Goal: Task Accomplishment & Management: Manage account settings

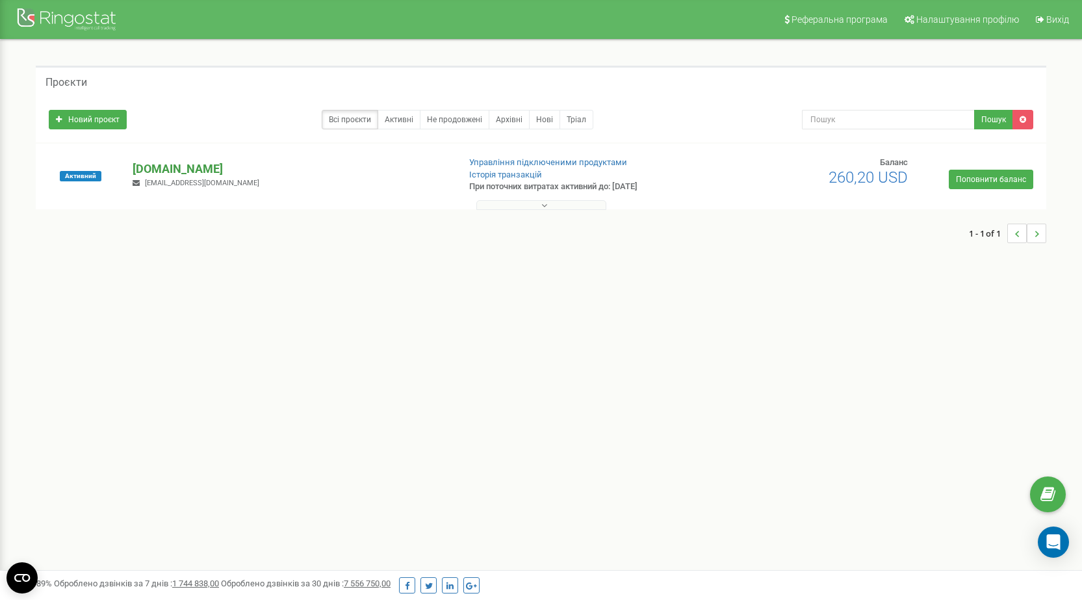
click at [170, 163] on p "[DOMAIN_NAME]" at bounding box center [290, 168] width 315 height 17
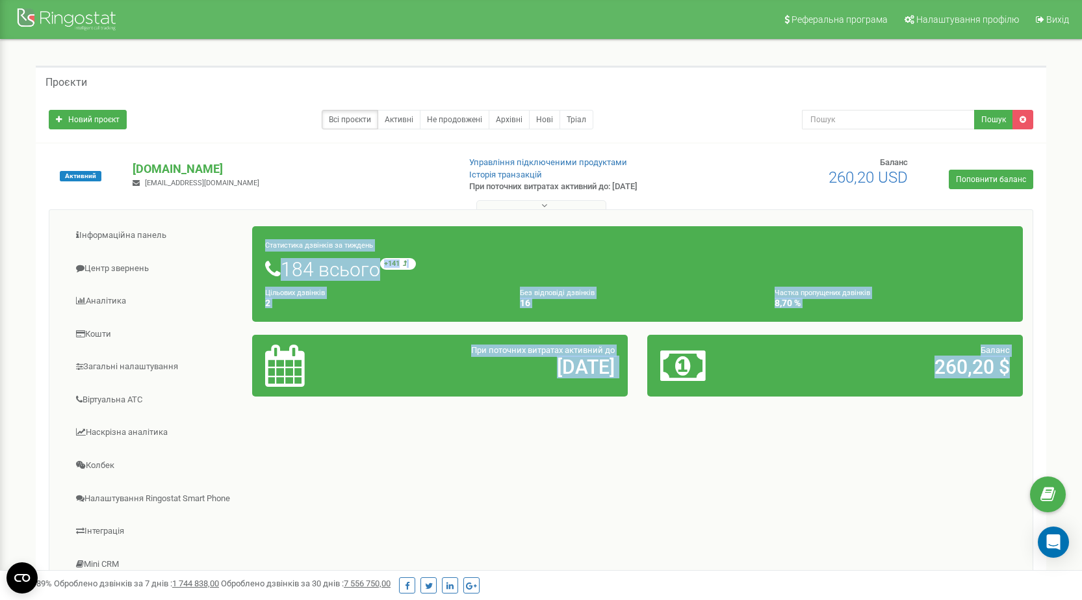
drag, startPoint x: 1012, startPoint y: 374, endPoint x: 259, endPoint y: 244, distance: 764.2
click at [259, 244] on div "Статистика дзвінків за тиждень 184 всього +141 відносно минулого тижня Цільових…" at bounding box center [637, 311] width 790 height 183
click at [371, 451] on div "Інформаційна панель Центр звернень Аналiтика Кошти" at bounding box center [541, 416] width 984 height 415
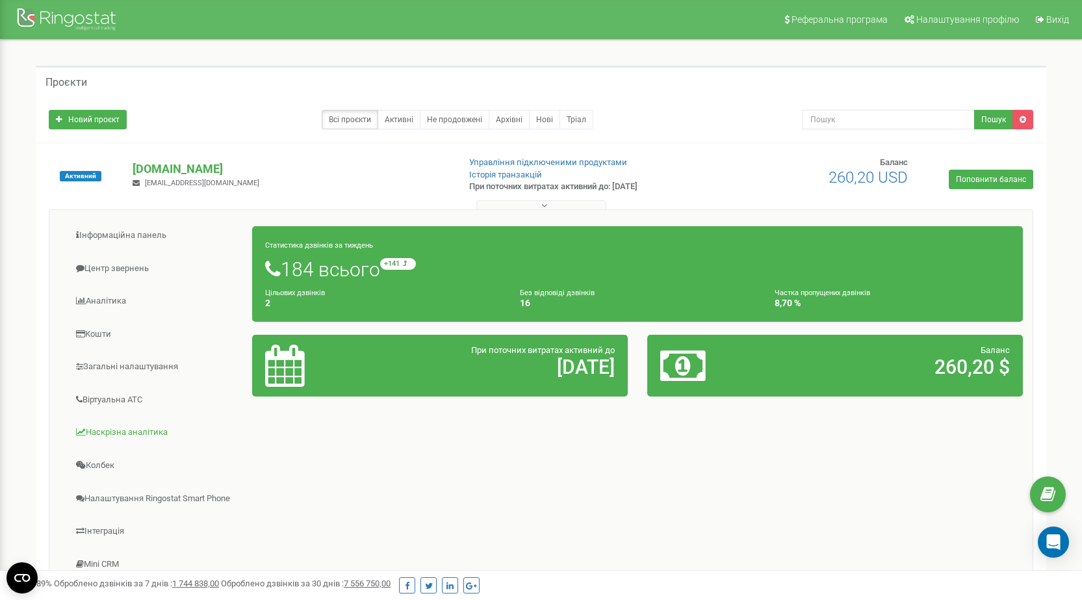
scroll to position [65, 0]
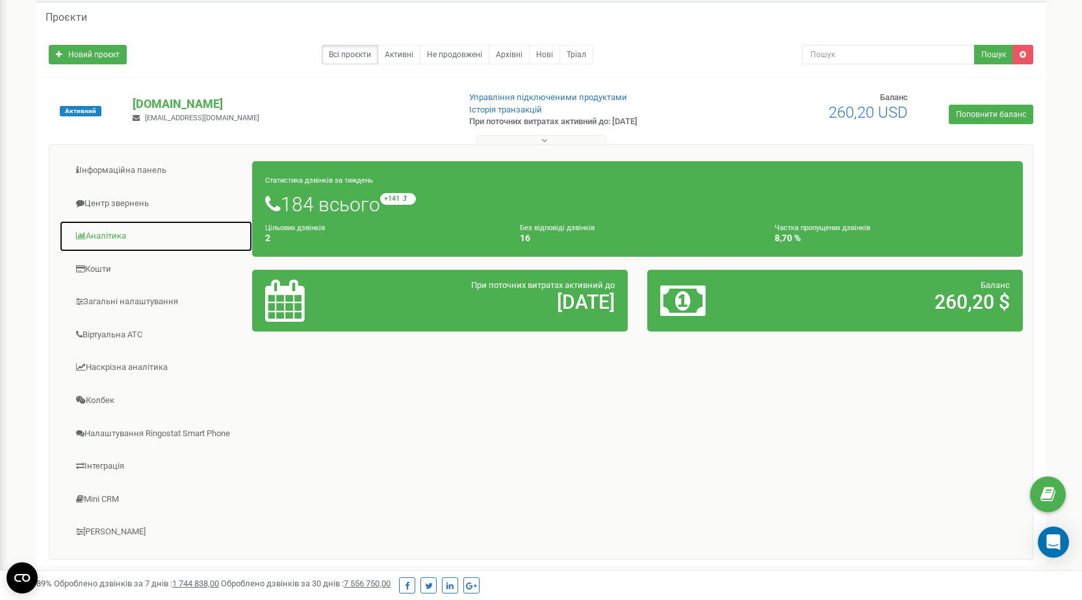
click at [105, 240] on link "Аналiтика" at bounding box center [156, 236] width 194 height 32
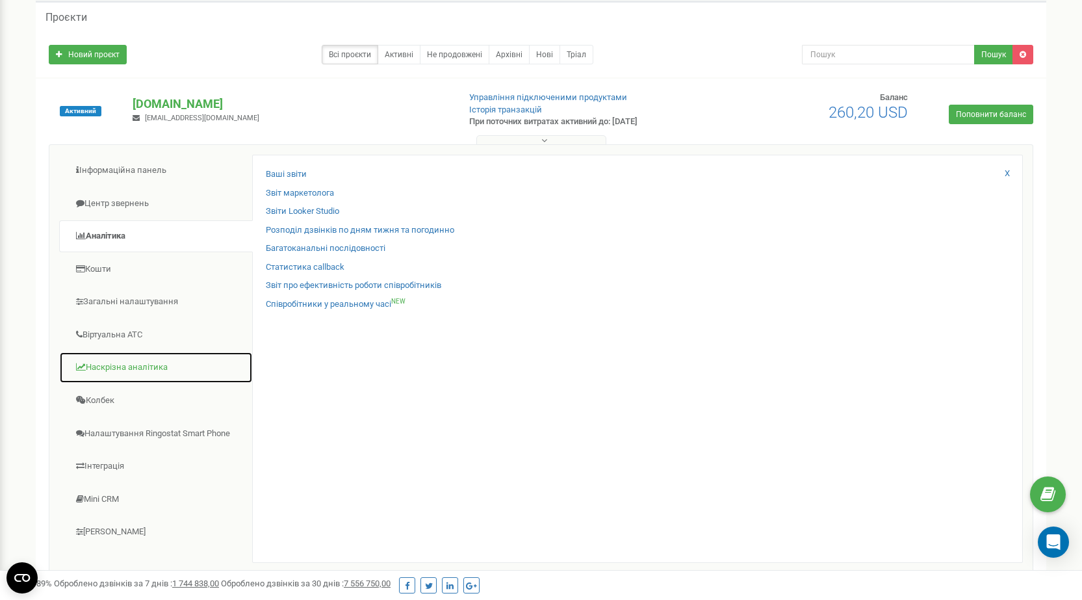
click at [103, 375] on link "Наскрізна аналітика" at bounding box center [156, 368] width 194 height 32
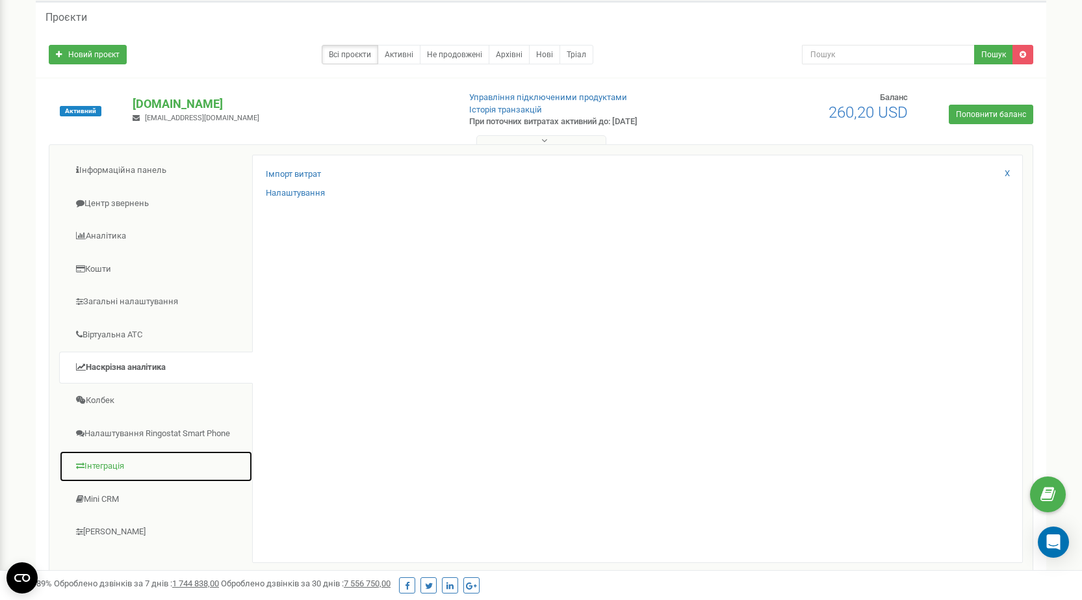
click at [134, 461] on link "Інтеграція" at bounding box center [156, 466] width 194 height 32
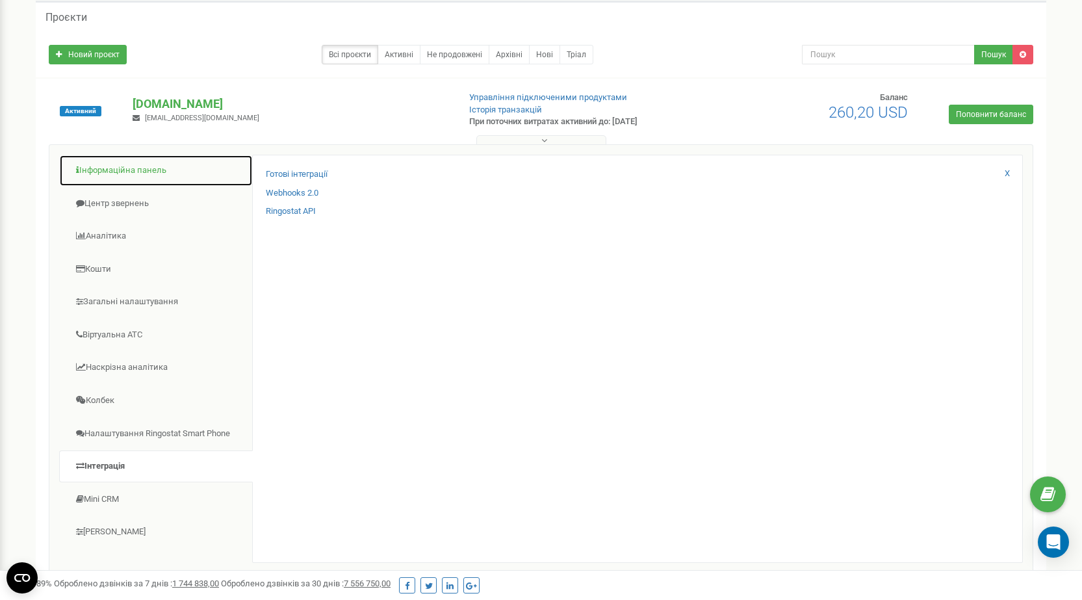
click at [154, 183] on link "Інформаційна панель" at bounding box center [156, 171] width 194 height 32
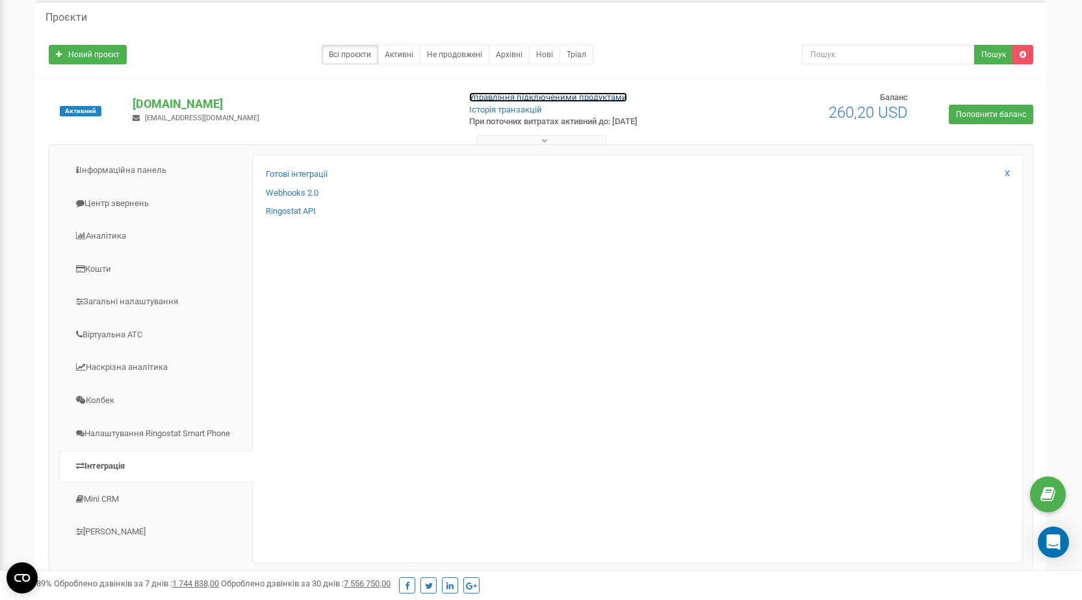
click at [515, 97] on link "Управління підключеними продуктами" at bounding box center [548, 97] width 158 height 10
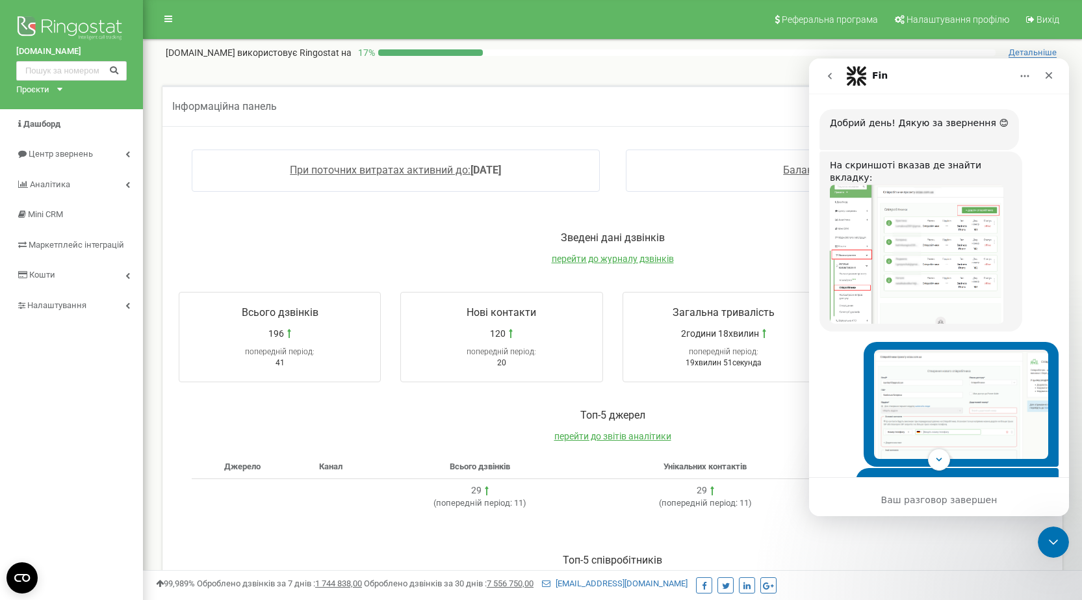
scroll to position [1165, 0]
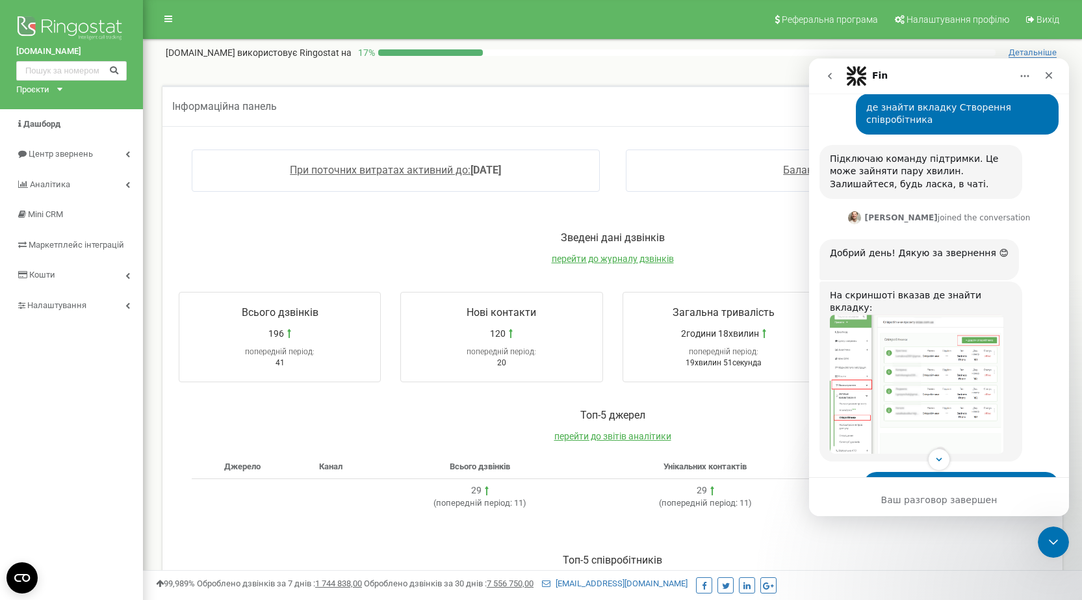
click at [927, 314] on img "Vladyslav говорит…" at bounding box center [917, 383] width 174 height 139
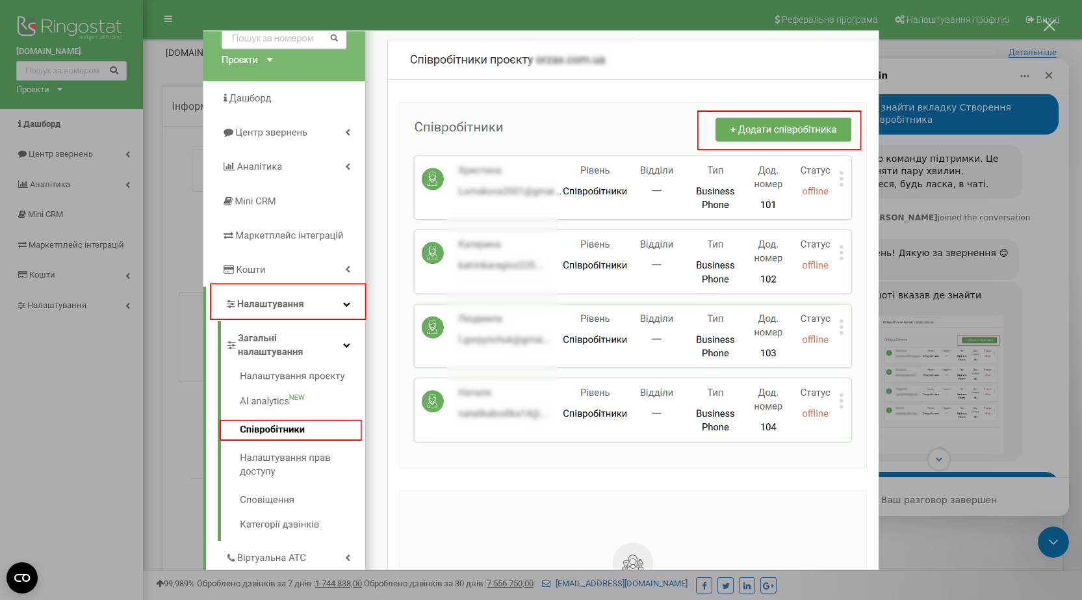
click at [934, 105] on div "Мессенджер Intercom" at bounding box center [541, 300] width 1082 height 600
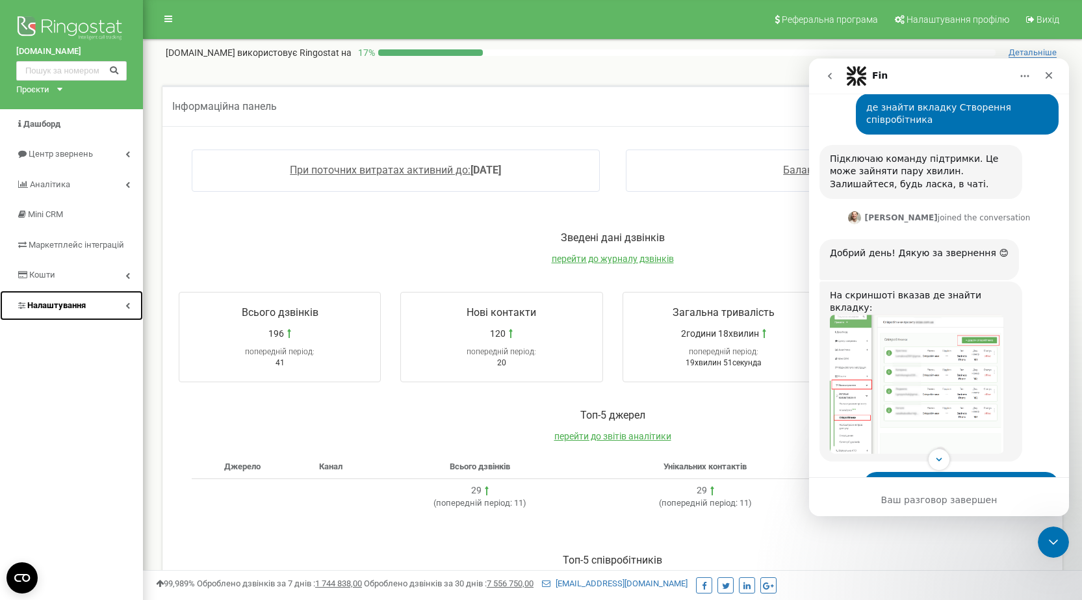
click at [62, 306] on span "Налаштування" at bounding box center [56, 305] width 58 height 10
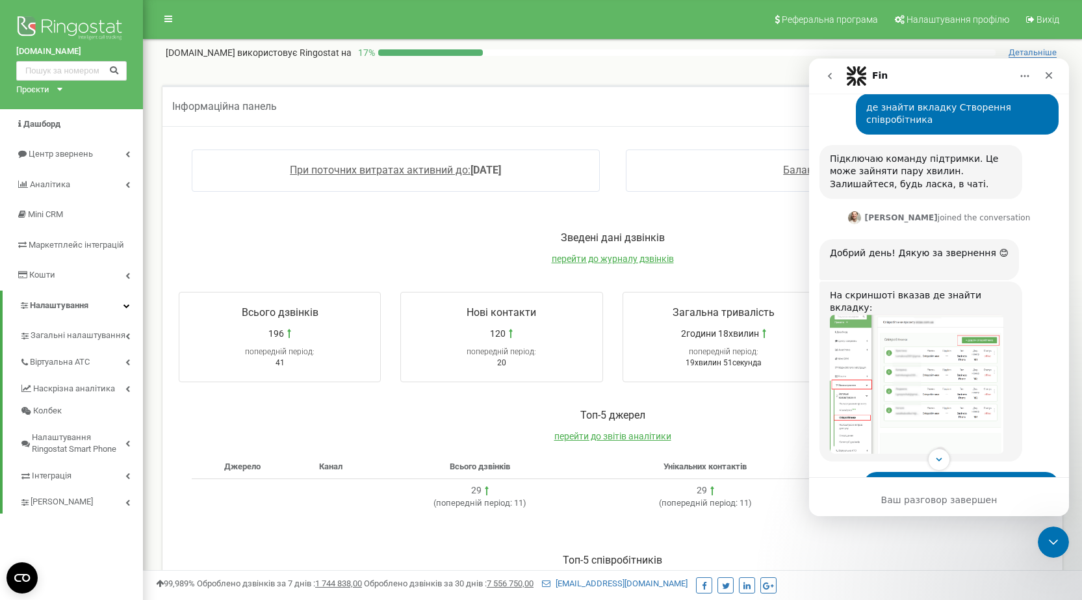
click at [853, 314] on img "Vladyslav говорит…" at bounding box center [917, 383] width 174 height 139
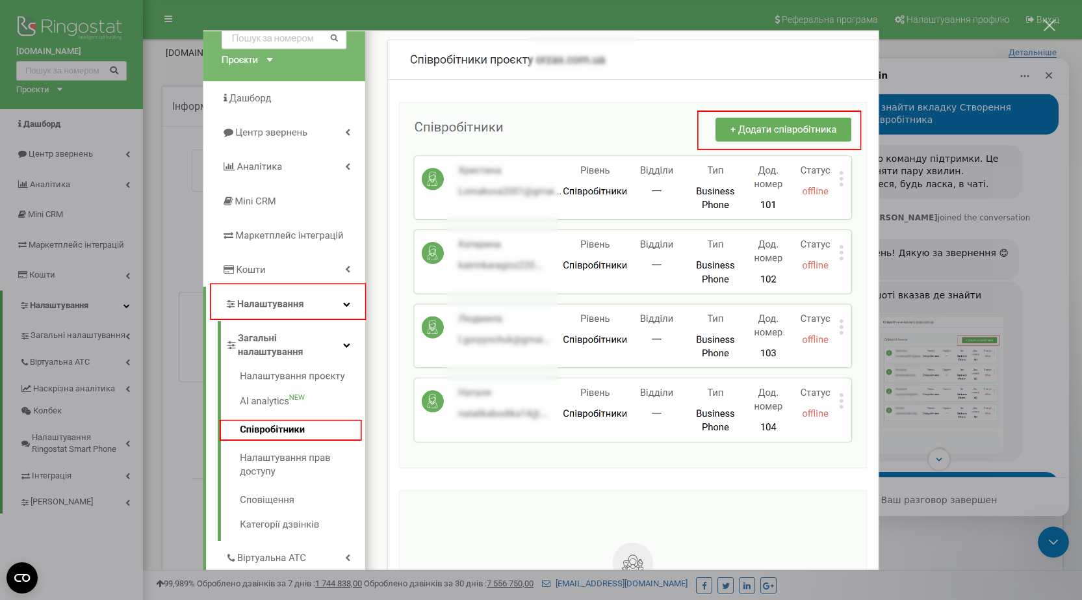
click at [853, 270] on img "Закрыть" at bounding box center [541, 300] width 676 height 540
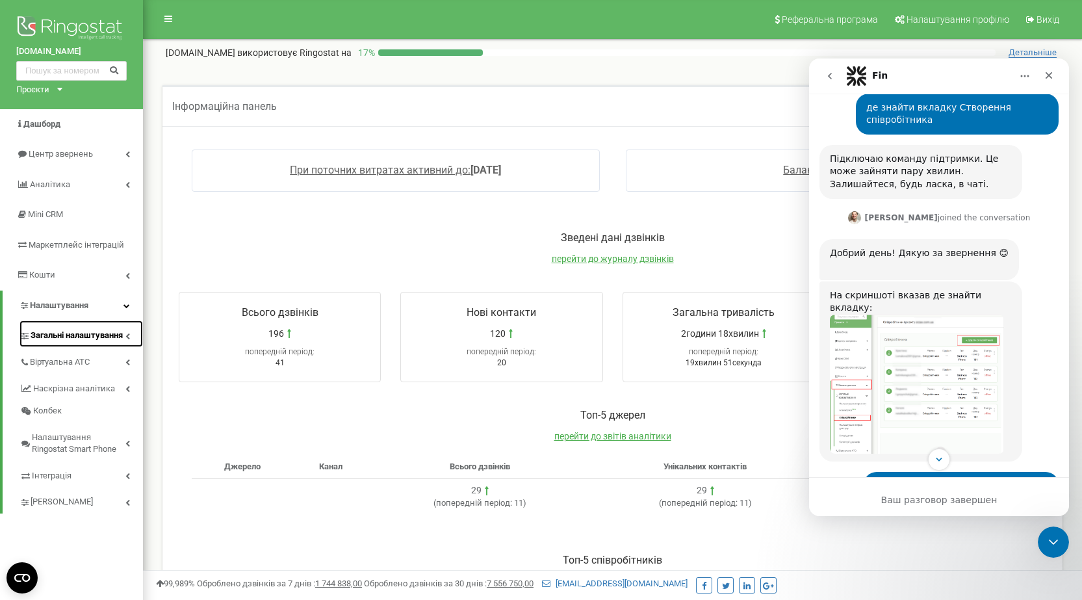
click at [119, 333] on span "Загальні налаштування" at bounding box center [77, 335] width 92 height 12
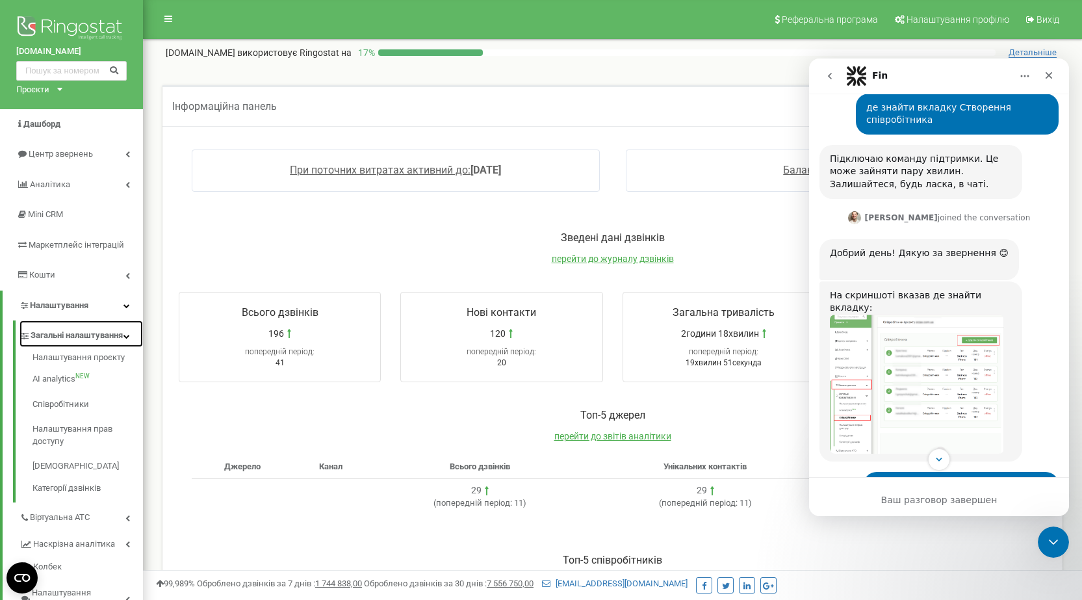
scroll to position [970, 0]
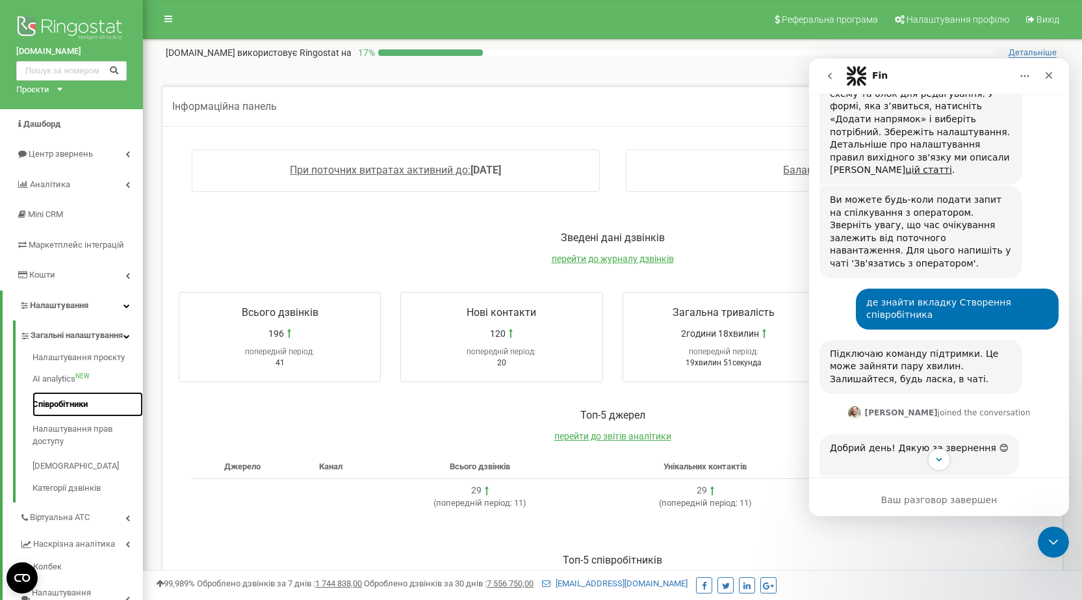
click at [51, 417] on link "Співробітники" at bounding box center [87, 404] width 110 height 25
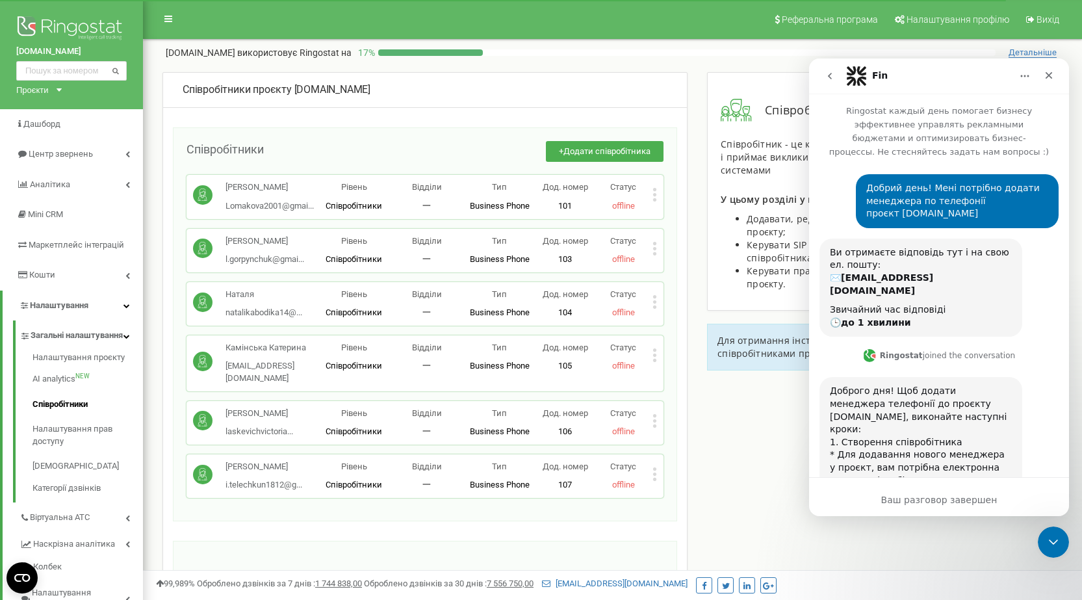
scroll to position [4349, 0]
